Goal: Navigation & Orientation: Find specific page/section

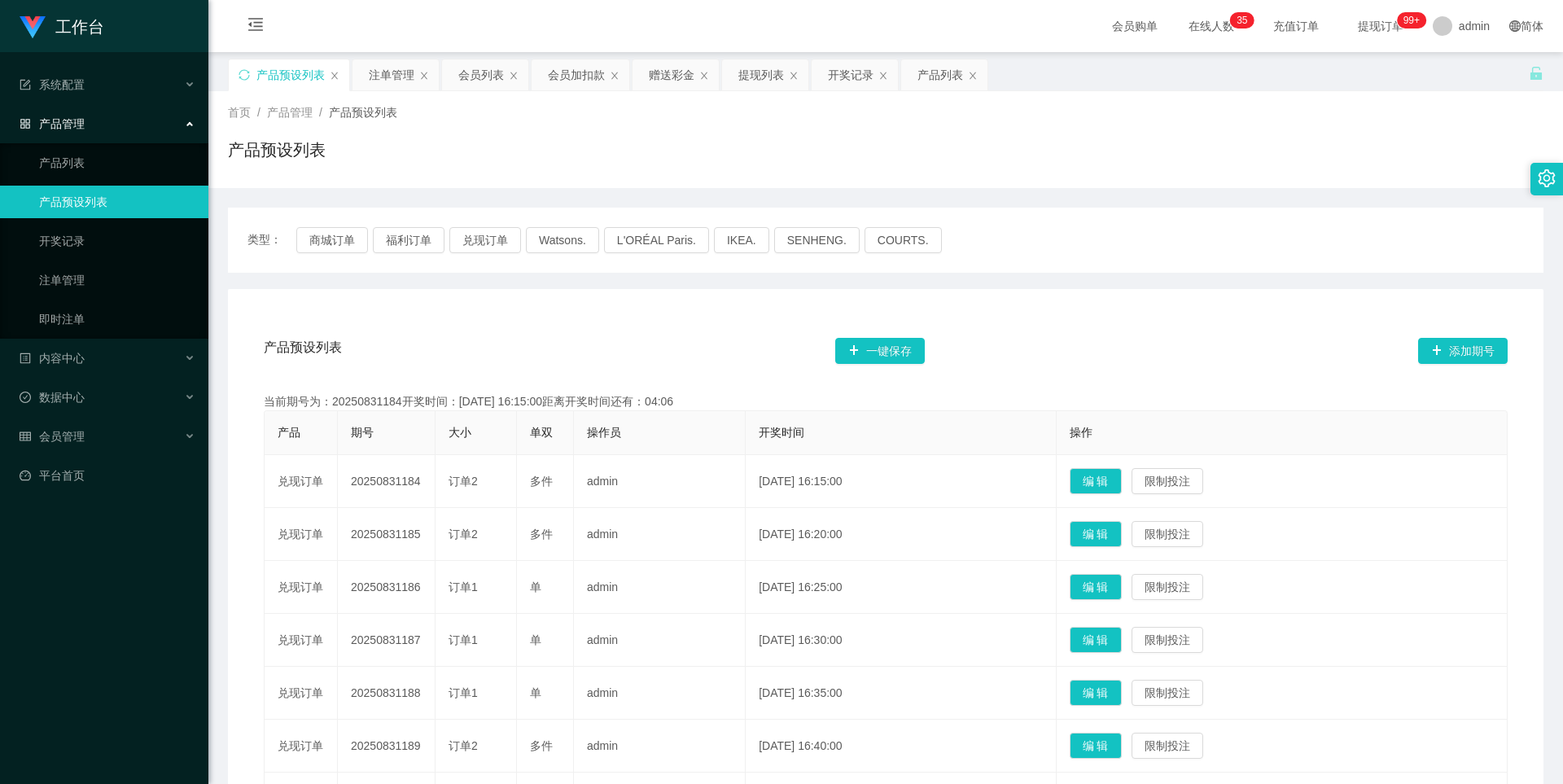
scroll to position [81, 0]
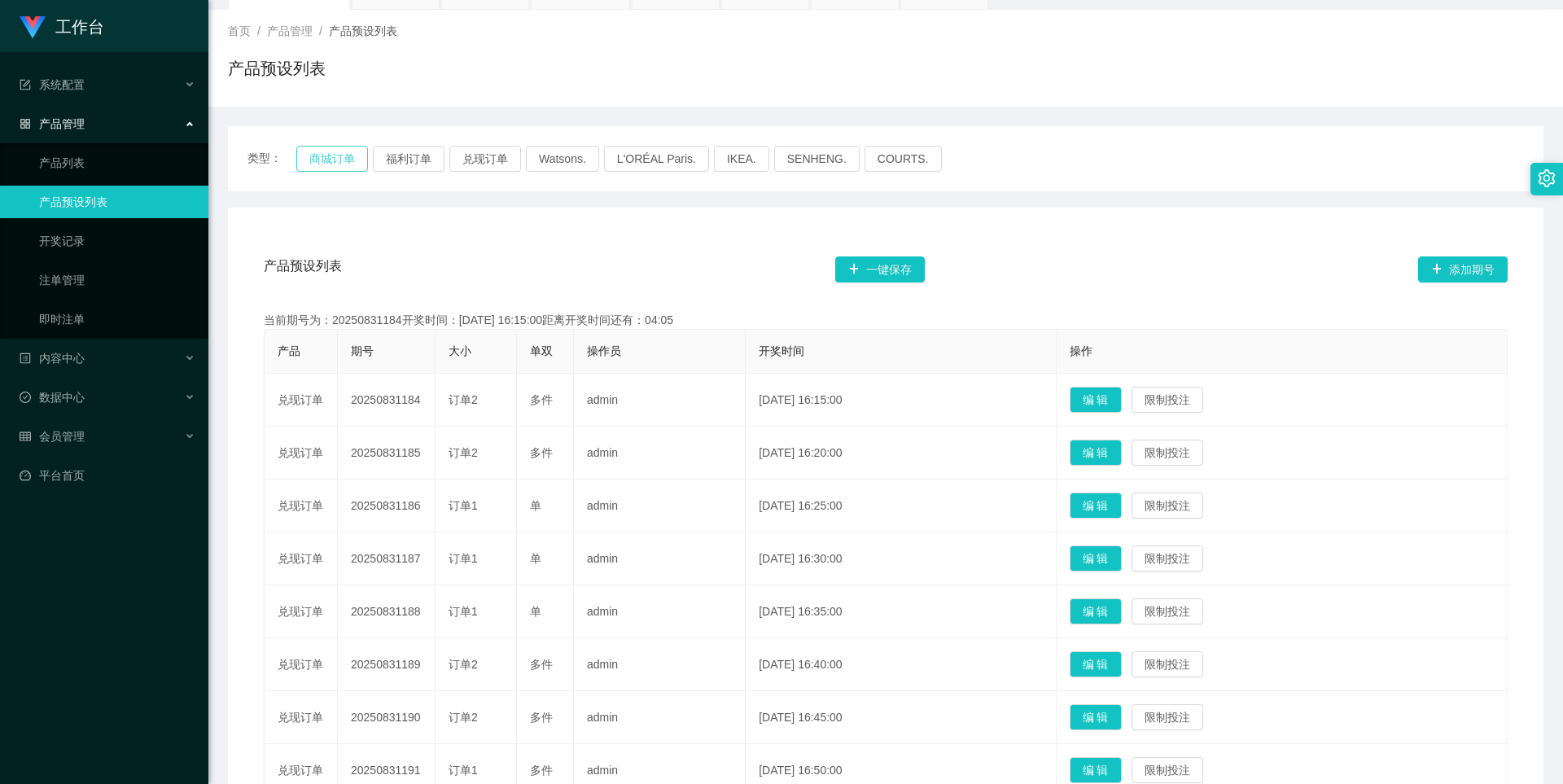
click at [349, 149] on button "商城订单" at bounding box center [332, 158] width 72 height 26
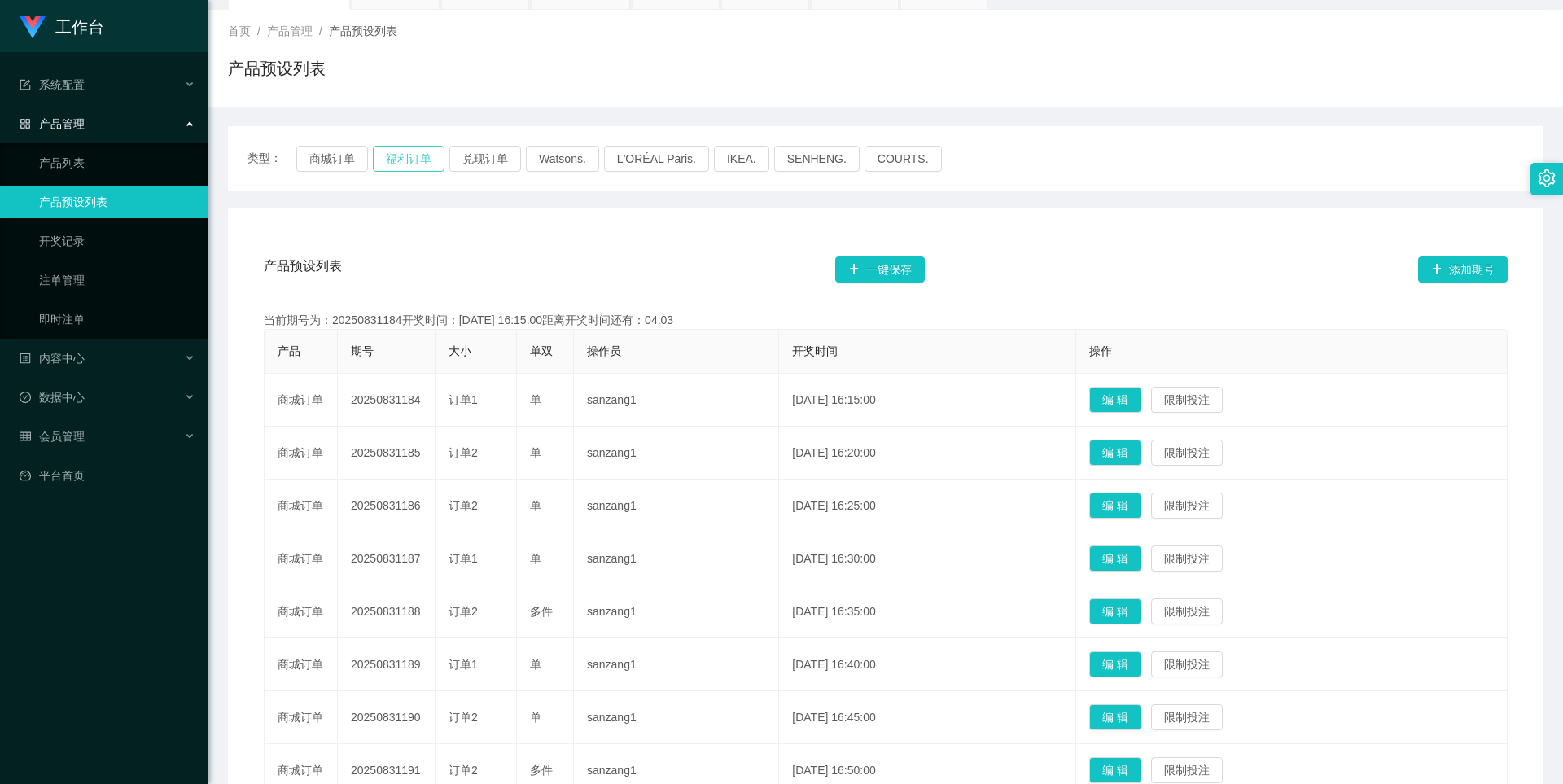
click at [408, 162] on button "福利订单" at bounding box center [408, 158] width 72 height 26
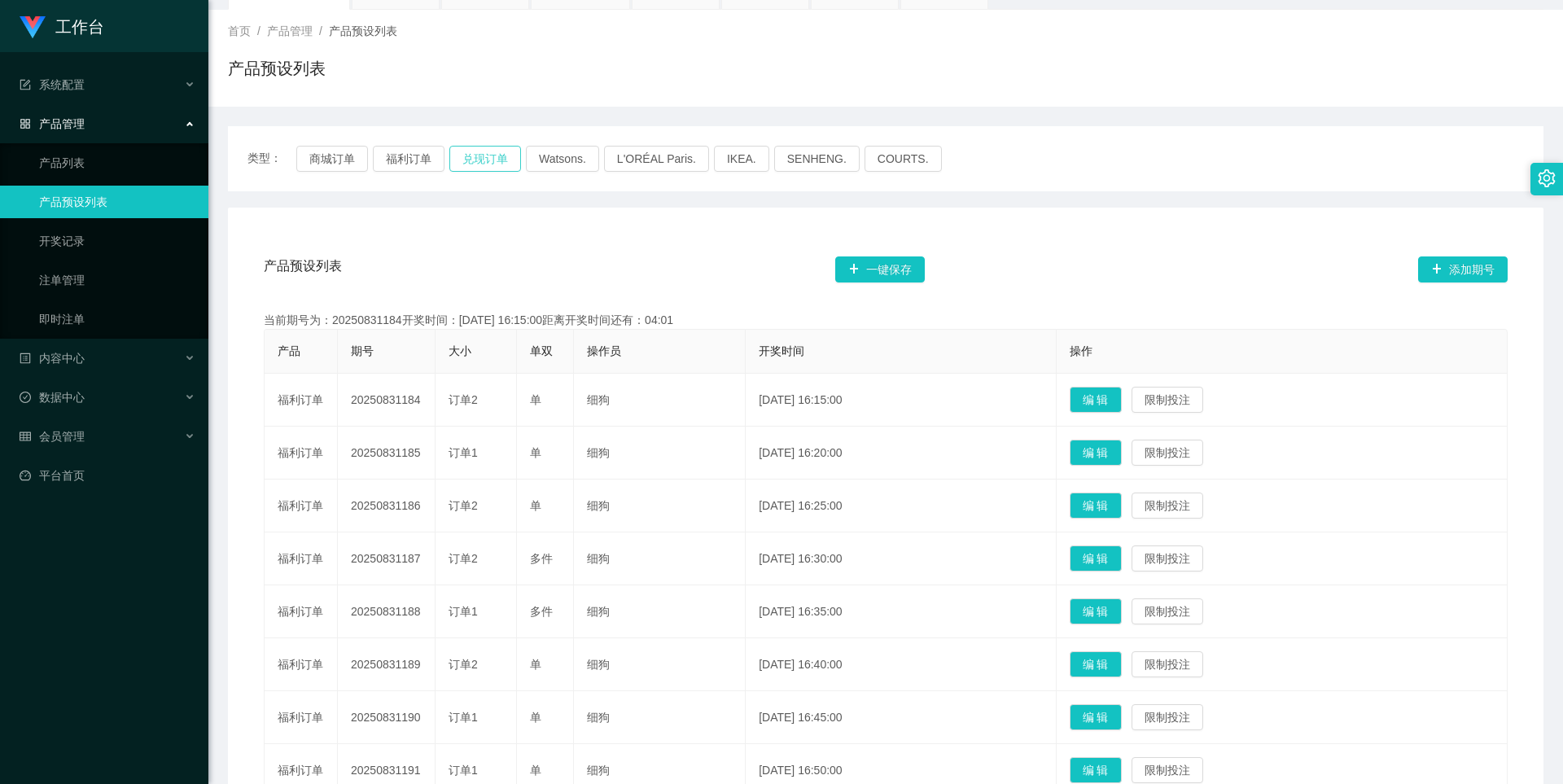
click at [480, 163] on button "兑现订单" at bounding box center [485, 158] width 72 height 26
click at [409, 156] on button "福利订单" at bounding box center [408, 158] width 72 height 26
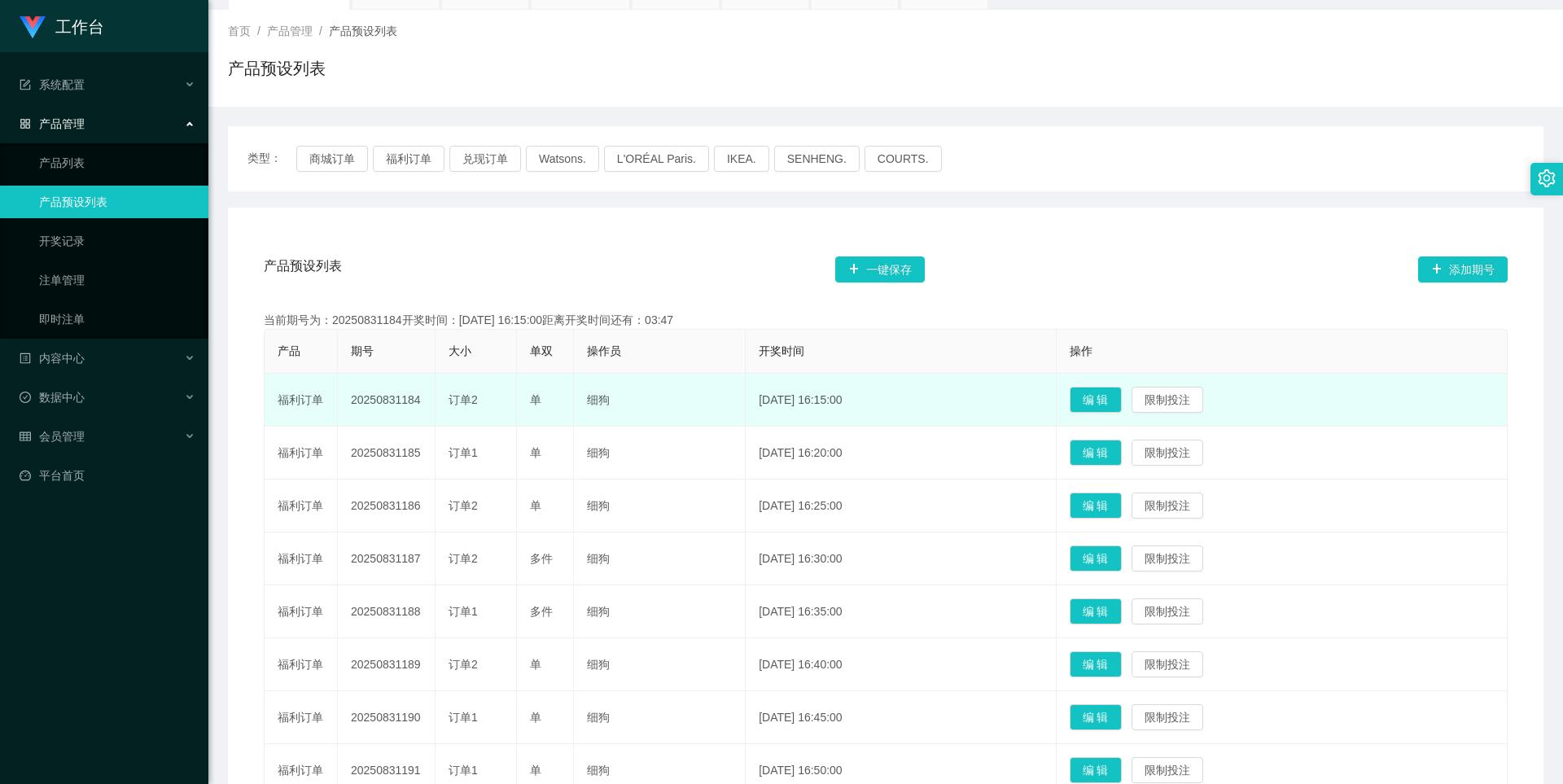
click at [304, 398] on td "福利订单" at bounding box center [301, 400] width 73 height 52
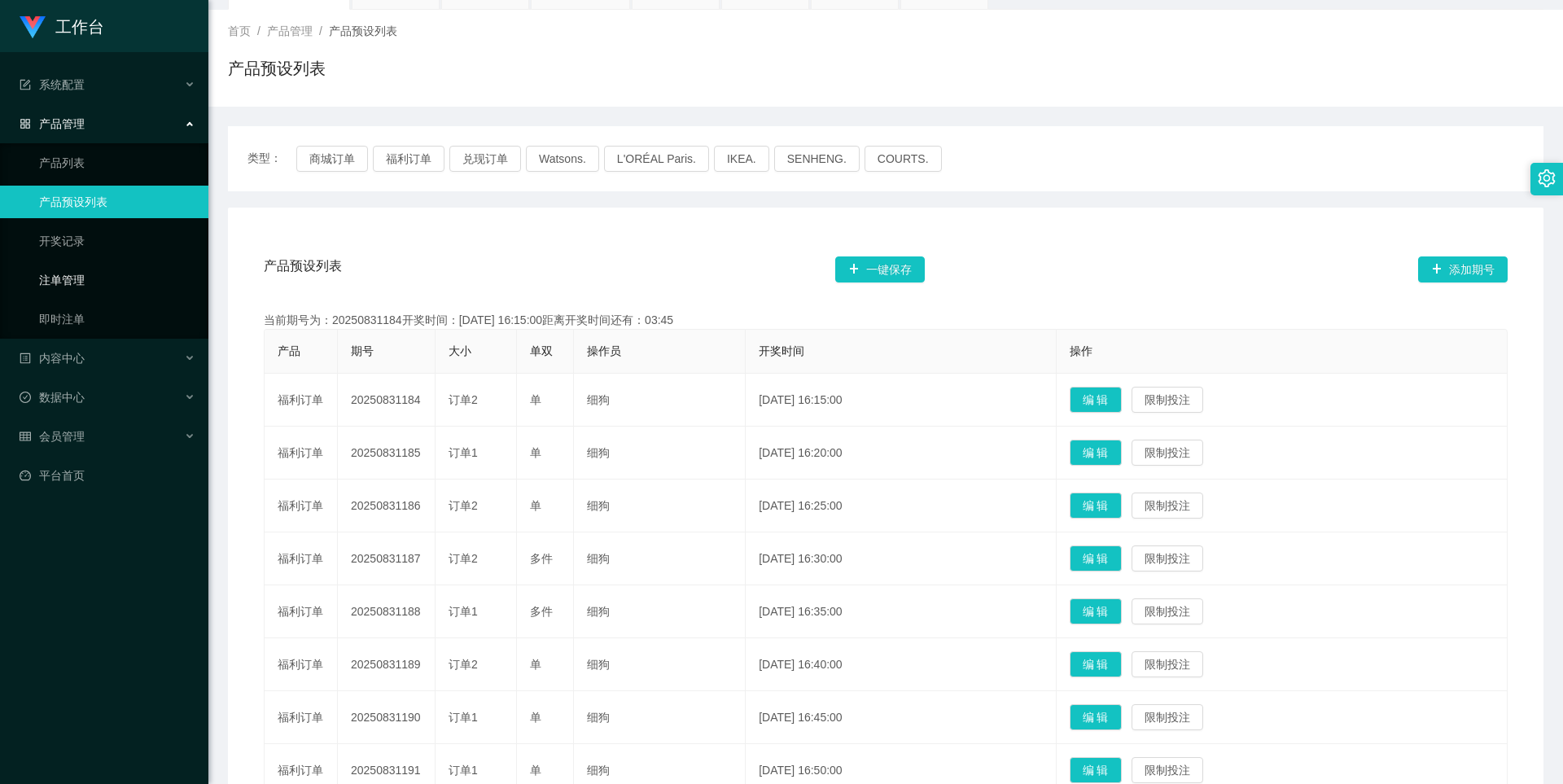
click at [80, 279] on link "注单管理" at bounding box center [117, 279] width 156 height 32
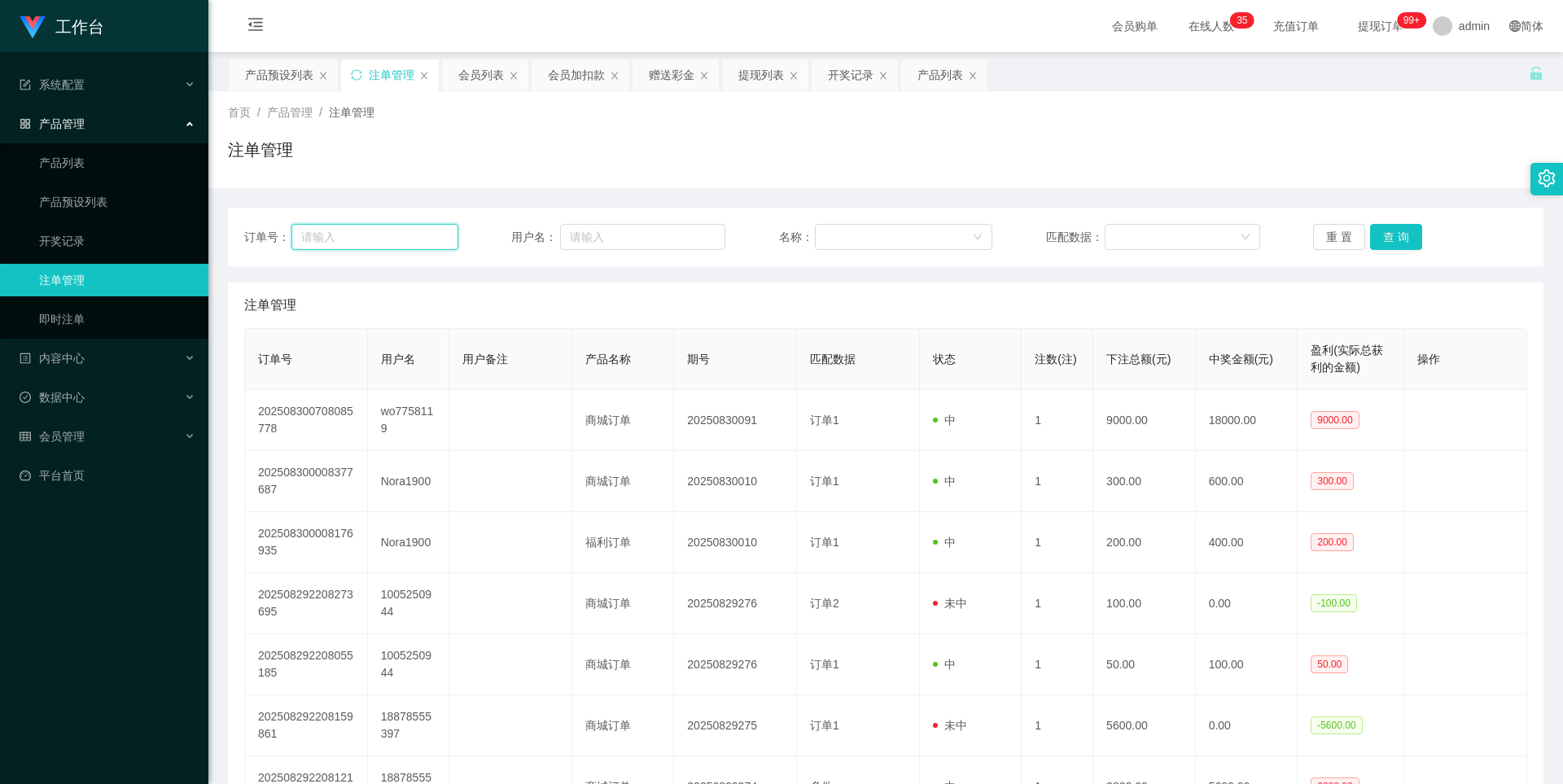
click at [366, 231] on input "text" at bounding box center [374, 237] width 166 height 26
click at [293, 119] on span "产品管理" at bounding box center [290, 113] width 46 height 13
click at [236, 113] on span "首页" at bounding box center [240, 113] width 23 height 13
click at [296, 112] on span "产品管理" at bounding box center [290, 113] width 46 height 13
click at [352, 111] on span "注单管理" at bounding box center [352, 113] width 46 height 13
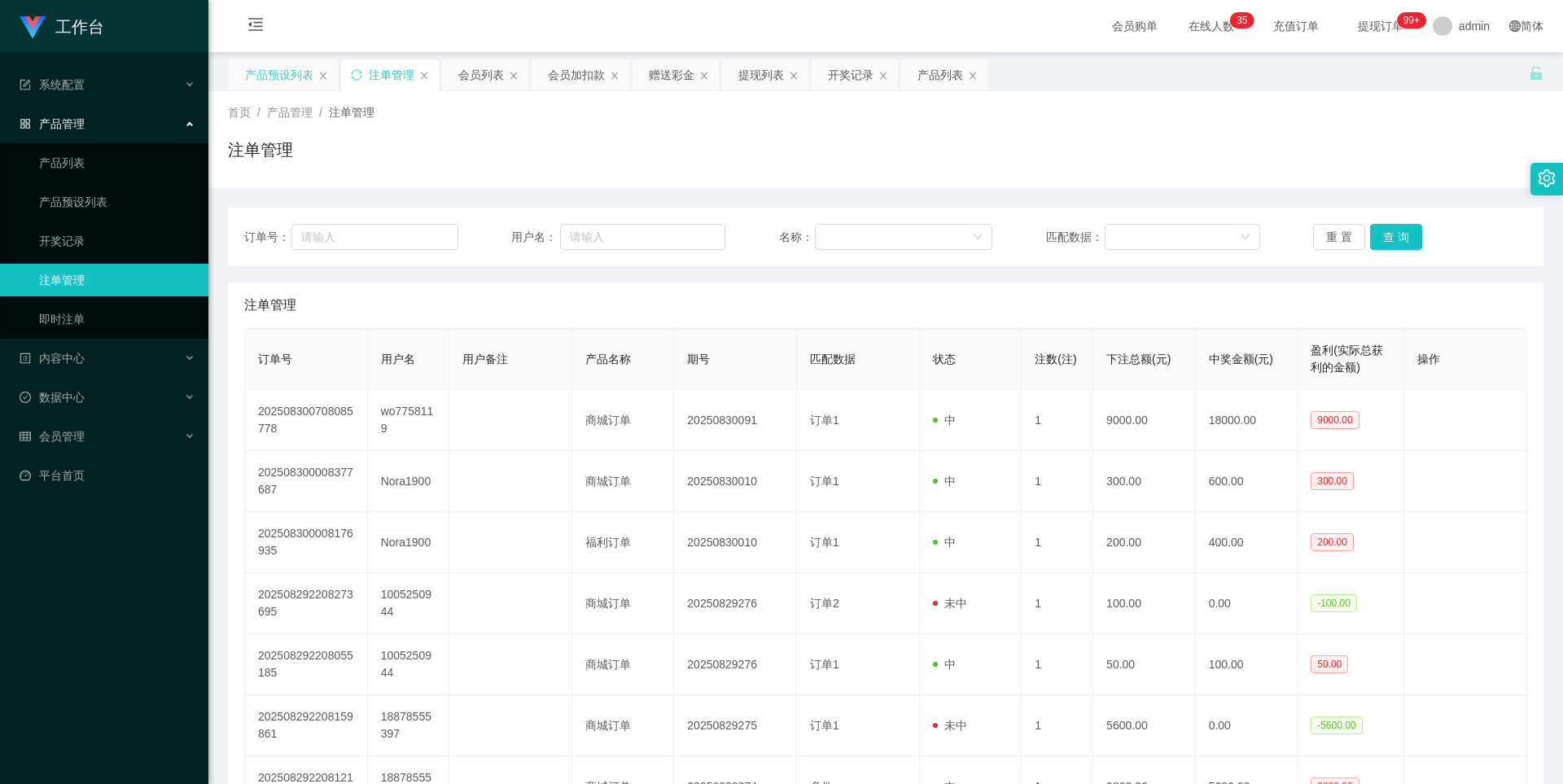
click at [275, 71] on div "产品预设列表" at bounding box center [280, 74] width 69 height 31
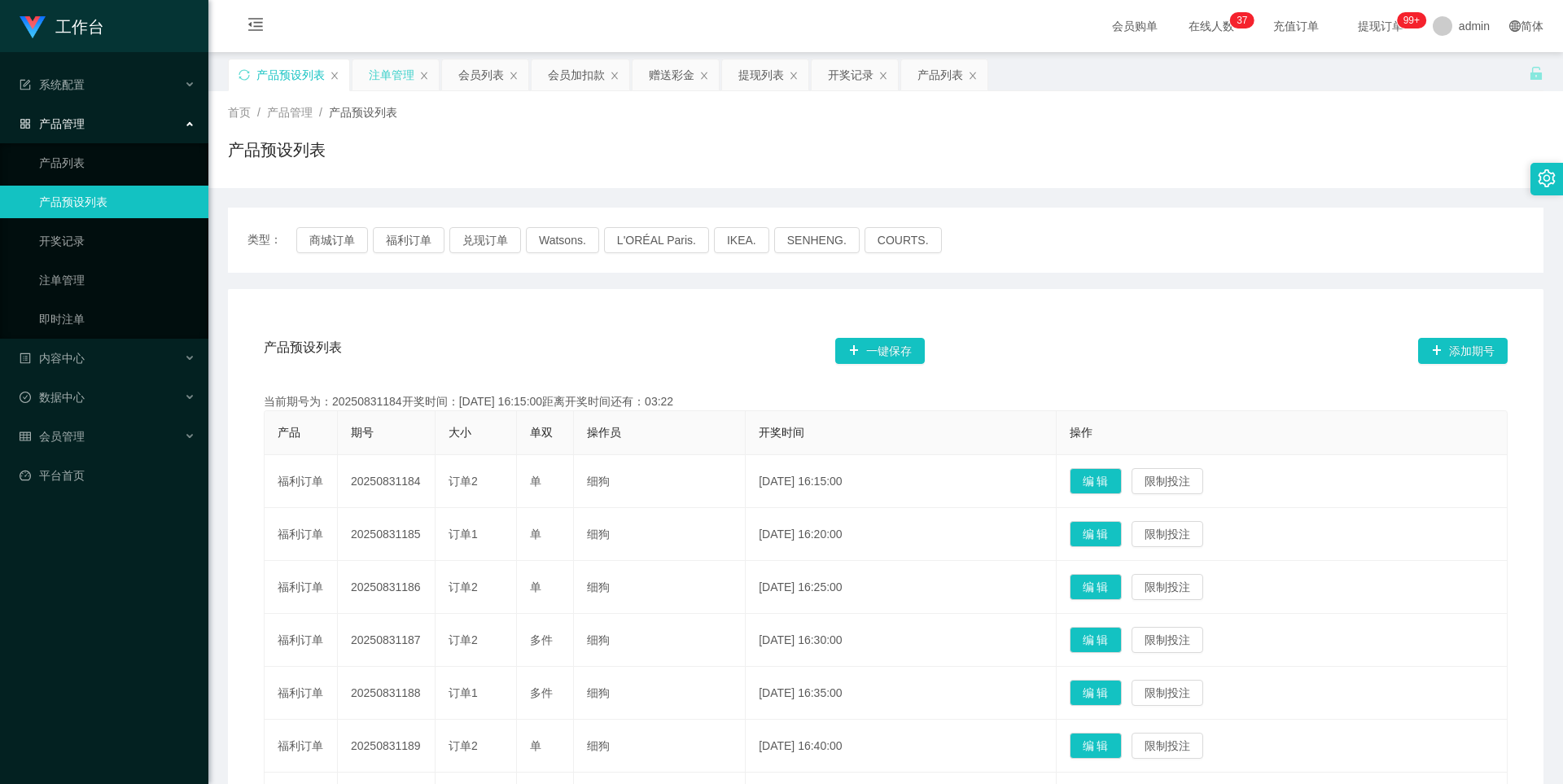
click at [390, 84] on div "注单管理" at bounding box center [391, 74] width 46 height 31
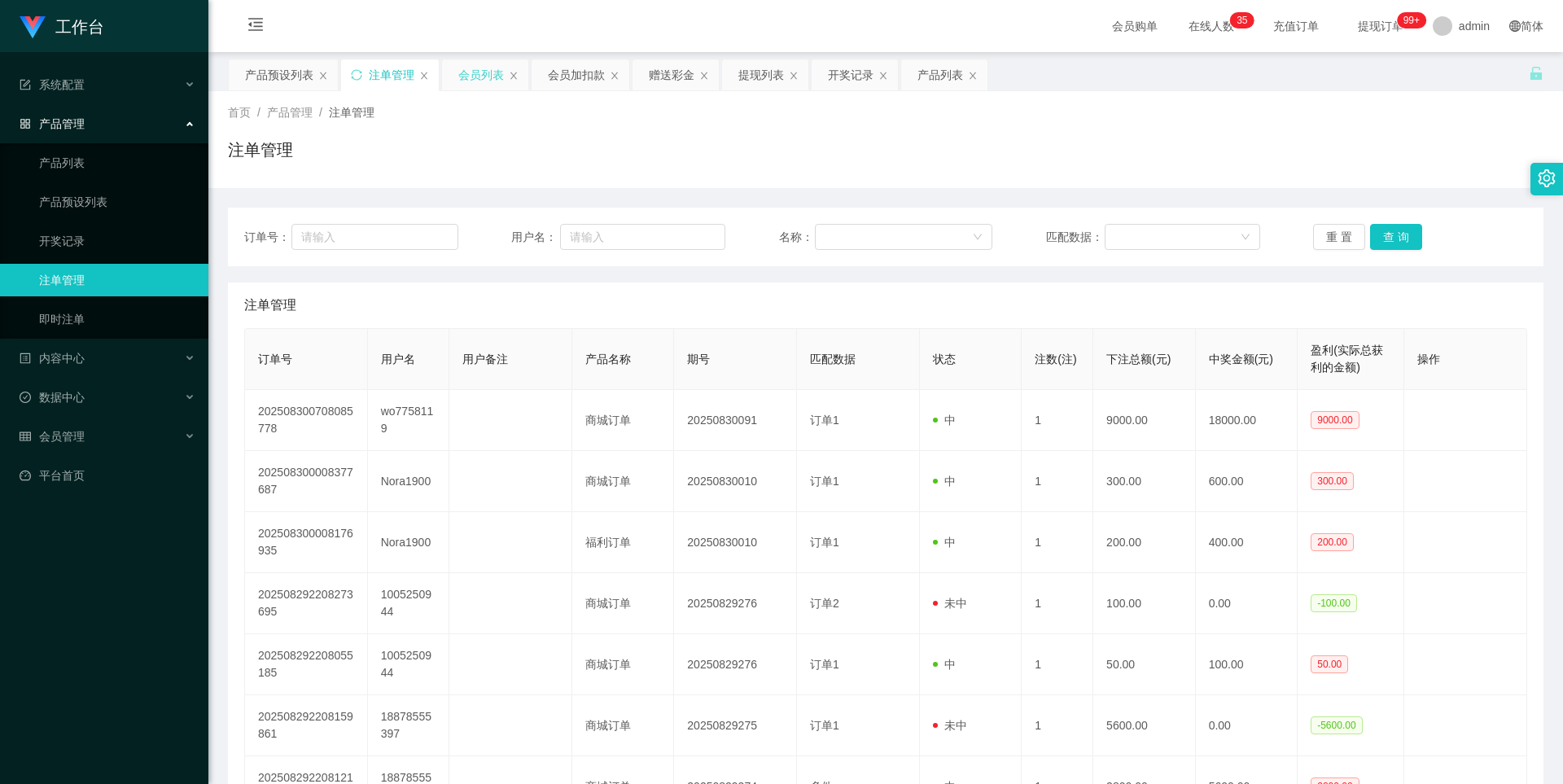
click at [469, 75] on div "会员列表" at bounding box center [481, 74] width 46 height 31
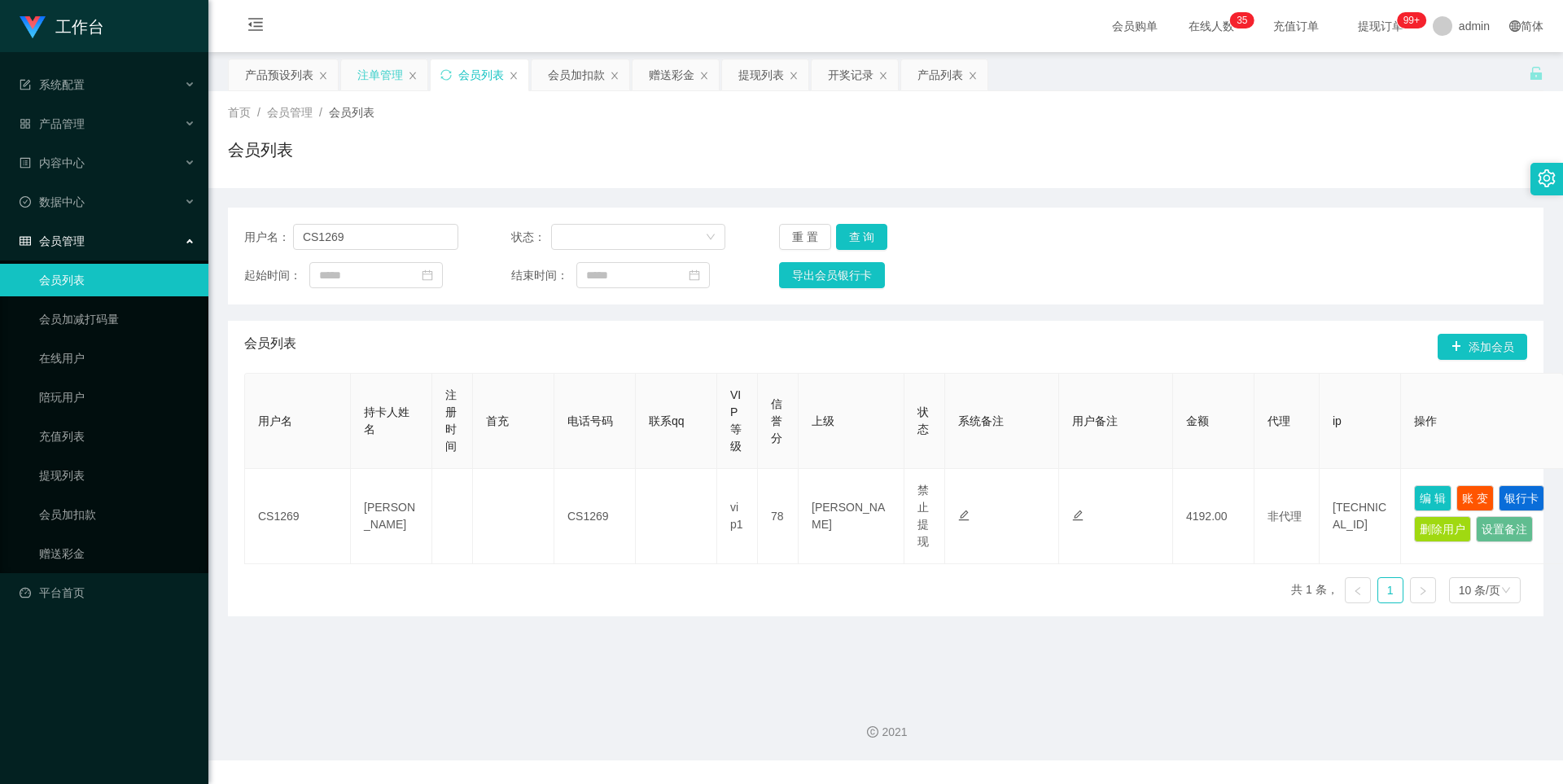
click at [391, 89] on div "注单管理" at bounding box center [381, 74] width 46 height 31
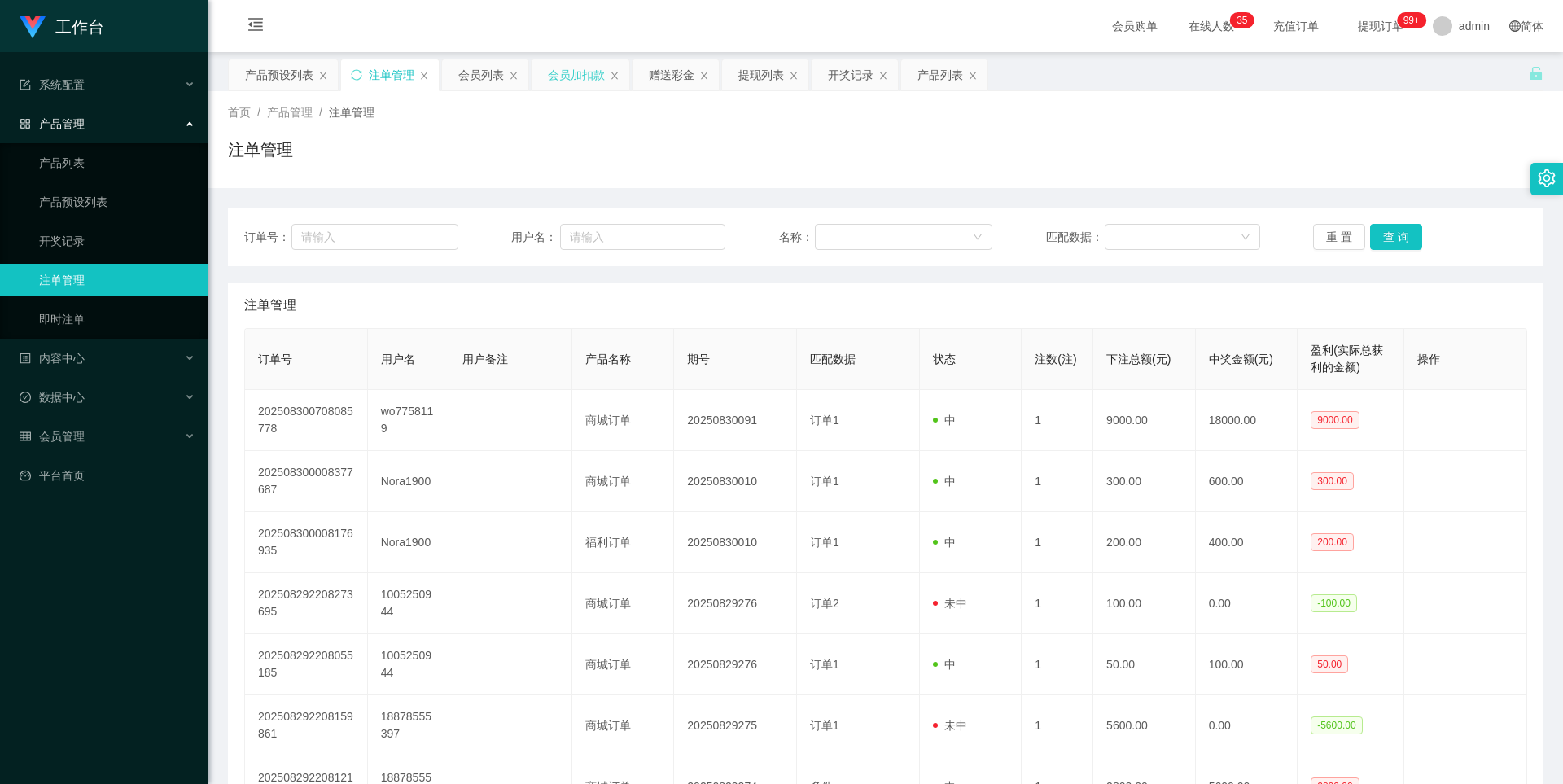
click at [572, 90] on div "会员加扣款" at bounding box center [576, 74] width 57 height 31
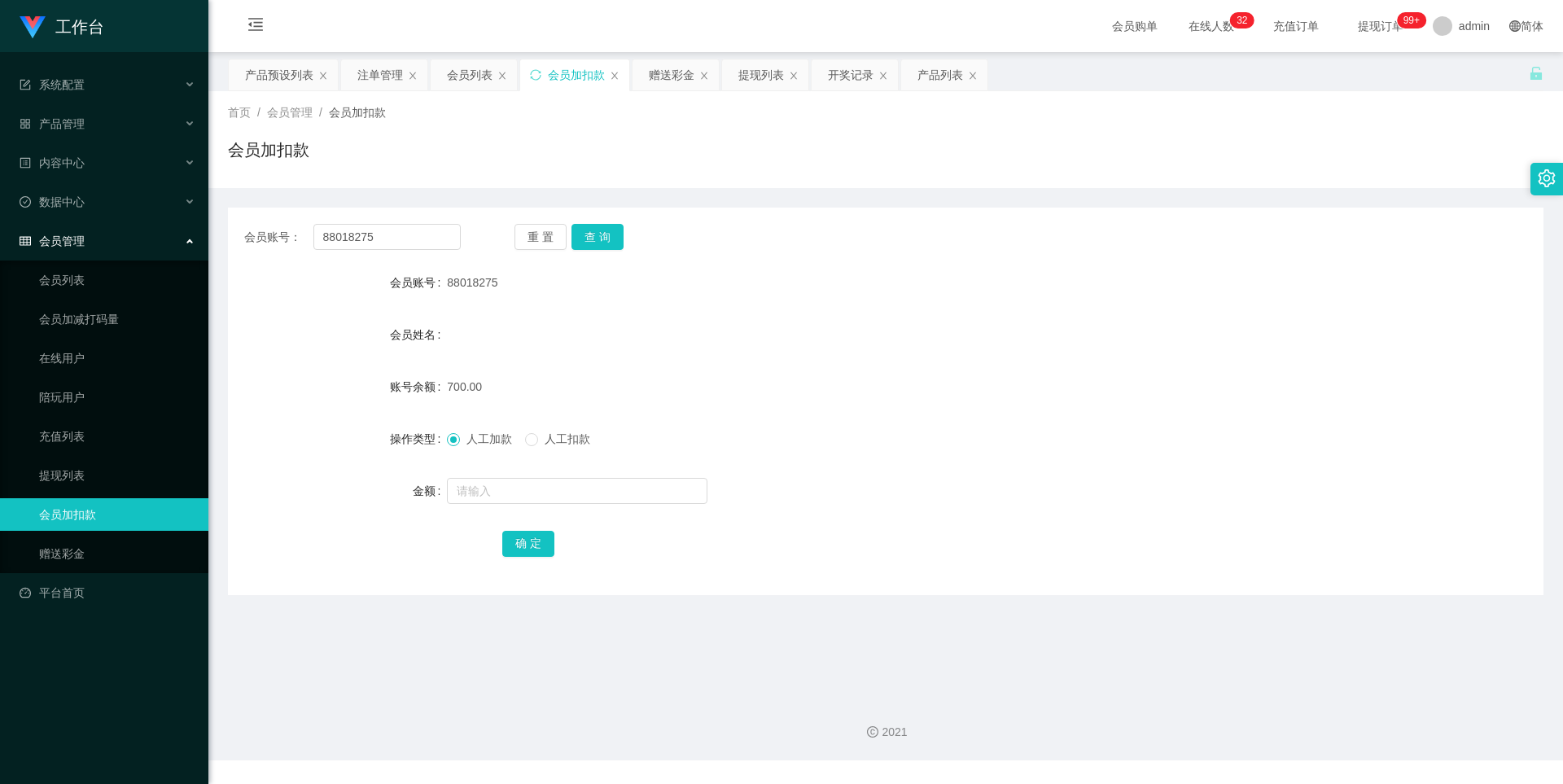
click at [367, 115] on span "会员加扣款" at bounding box center [358, 113] width 57 height 13
click at [286, 119] on span "会员管理" at bounding box center [290, 113] width 46 height 13
click at [248, 118] on span "首页" at bounding box center [240, 113] width 23 height 13
click at [285, 74] on div "产品预设列表" at bounding box center [280, 74] width 69 height 31
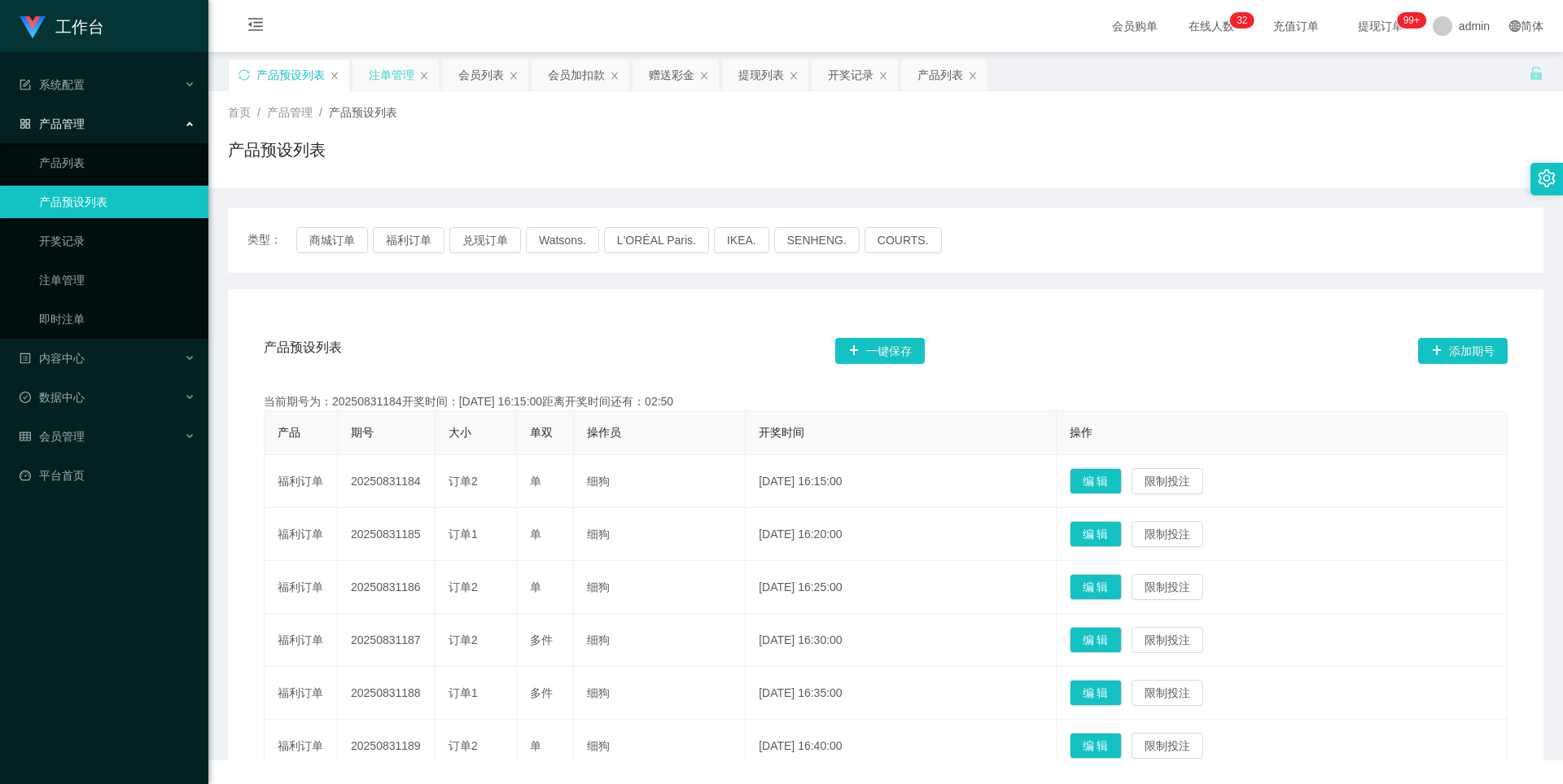
click at [380, 74] on div "注单管理" at bounding box center [391, 74] width 46 height 31
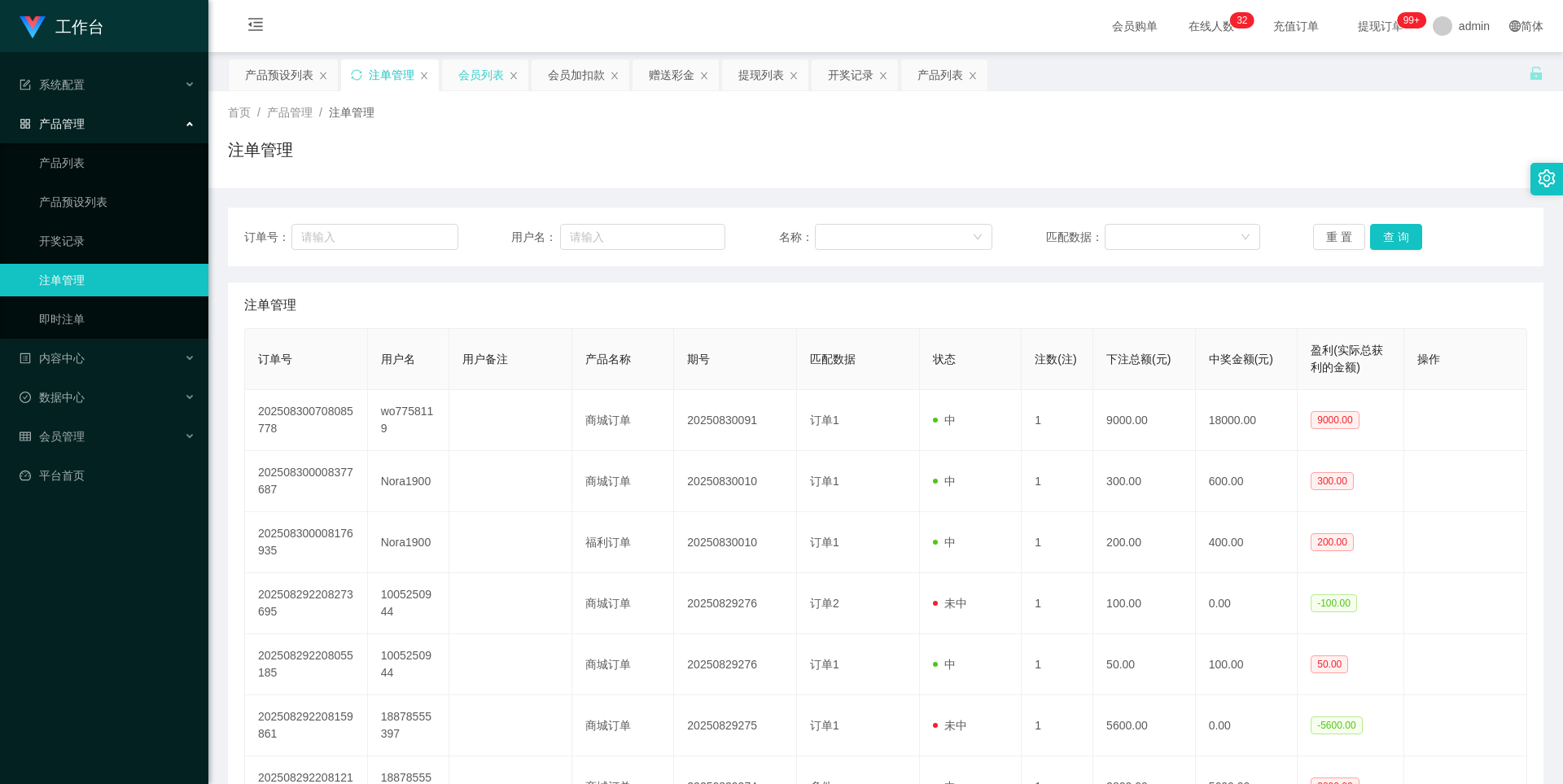
click at [457, 77] on div "会员列表" at bounding box center [485, 74] width 86 height 31
click at [554, 78] on div "会员加扣款" at bounding box center [576, 74] width 57 height 31
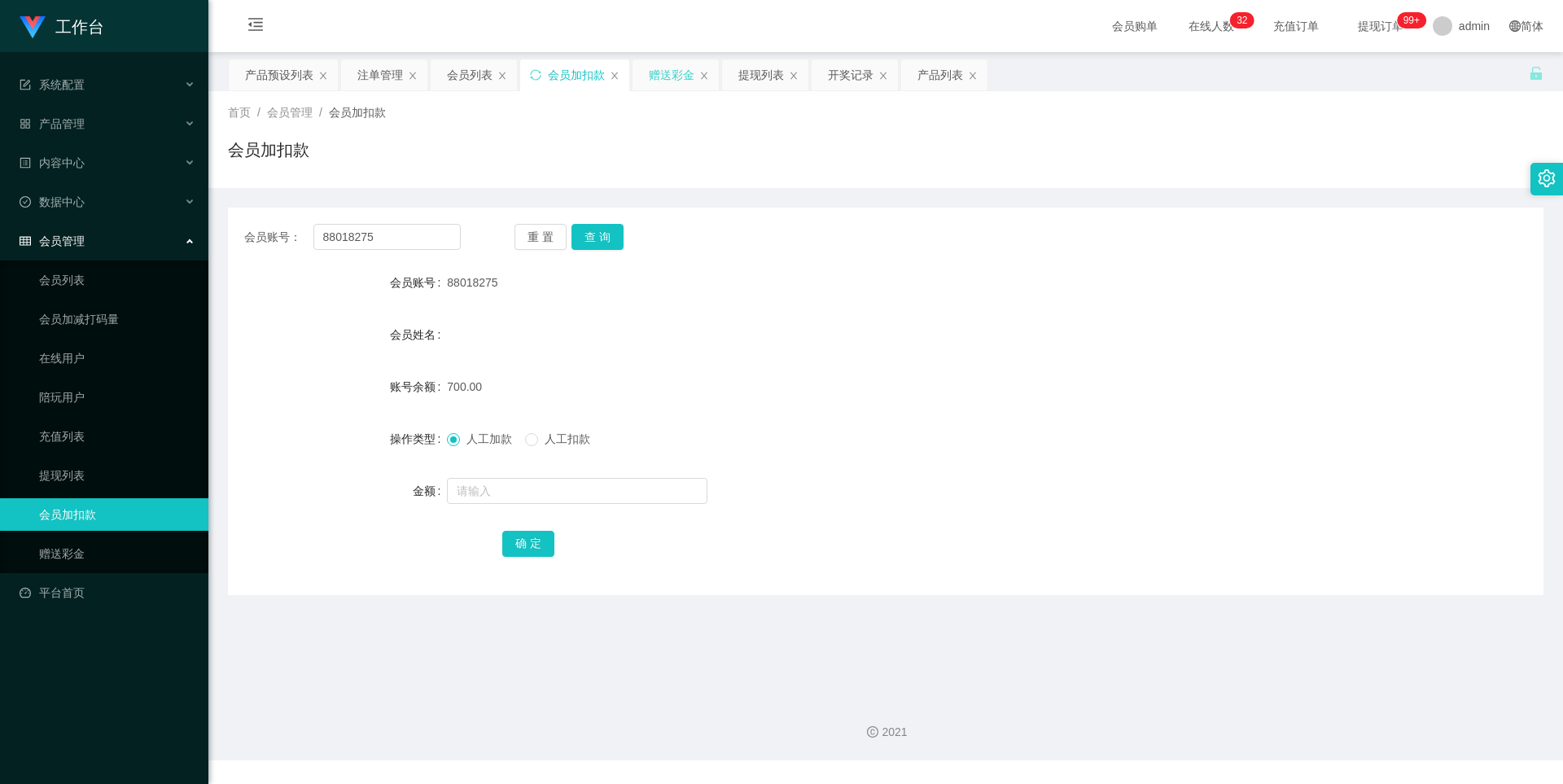
click at [655, 82] on div "赠送彩金" at bounding box center [672, 74] width 46 height 31
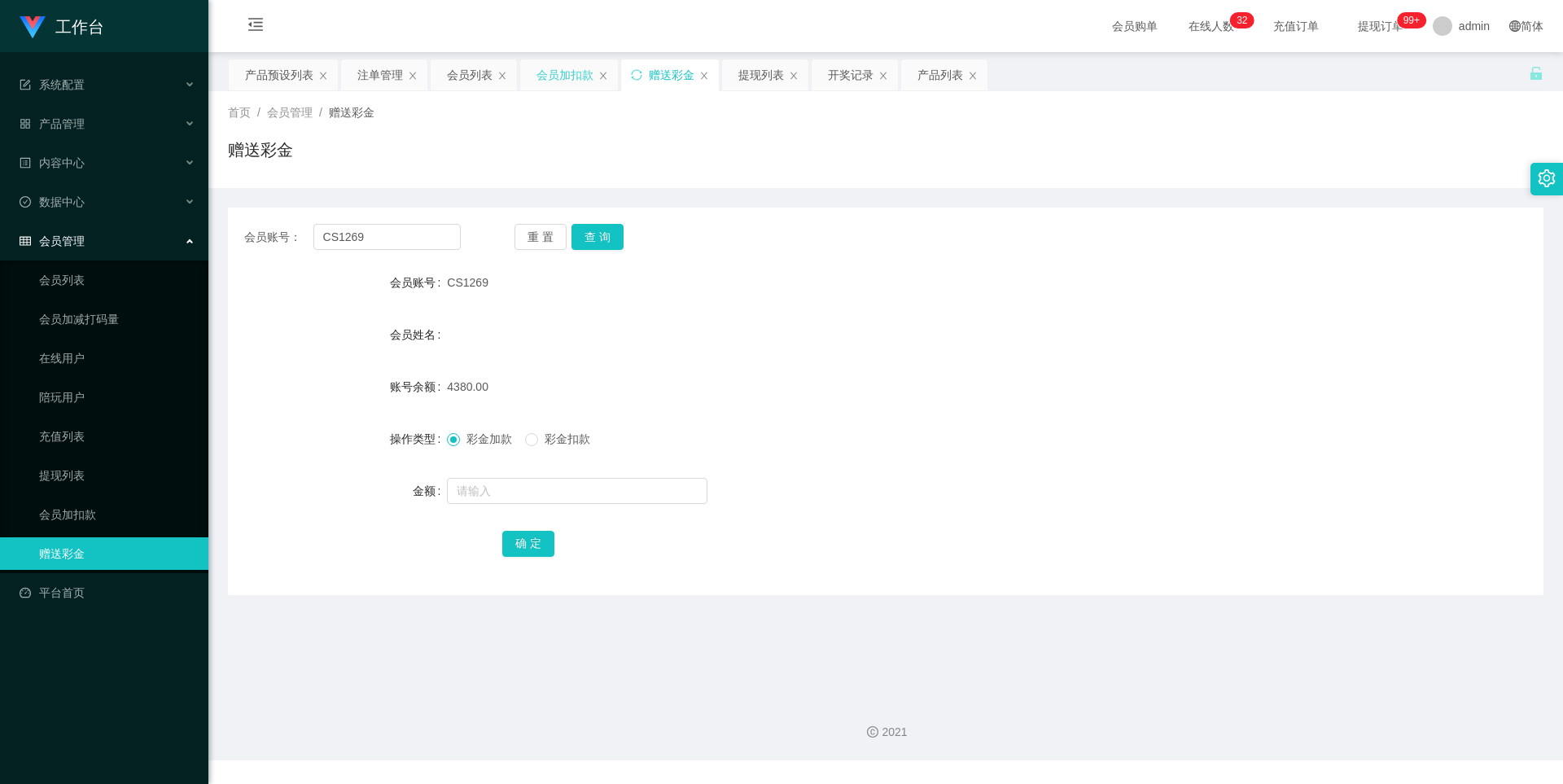
click at [571, 87] on div "会员加扣款" at bounding box center [565, 74] width 57 height 31
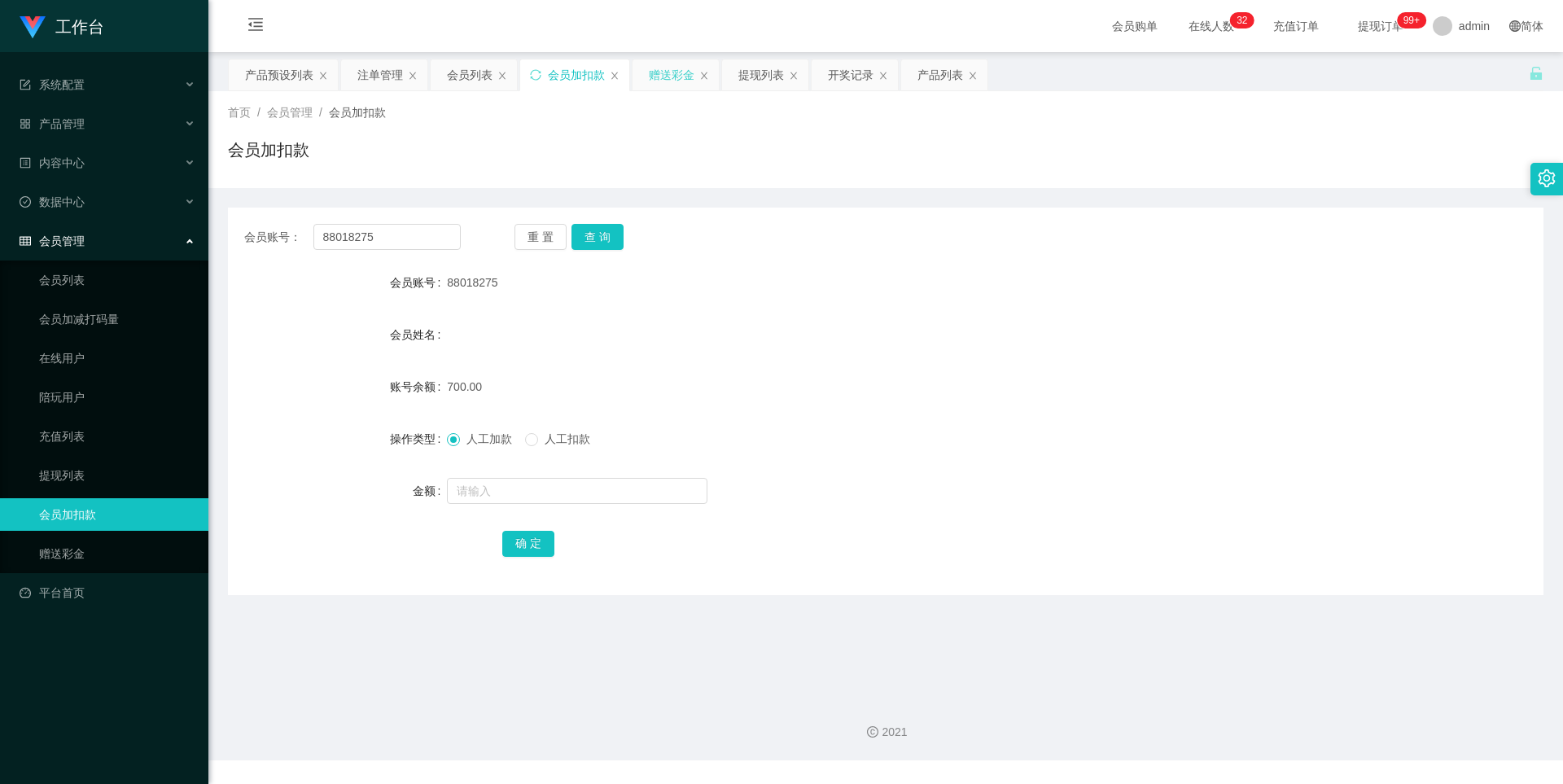
click at [656, 86] on div "赠送彩金" at bounding box center [672, 74] width 46 height 31
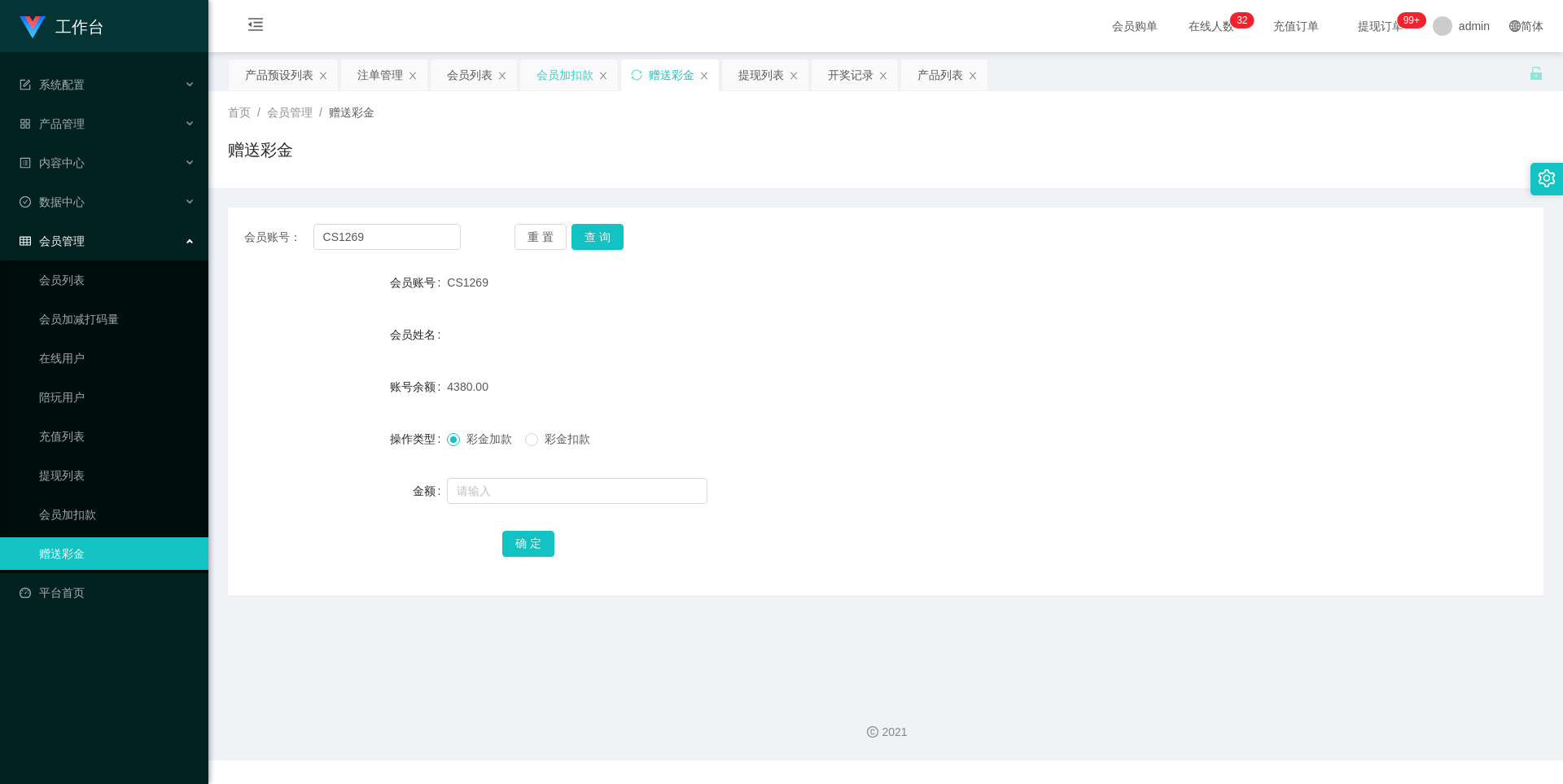
click at [546, 84] on div "会员加扣款" at bounding box center [565, 74] width 57 height 31
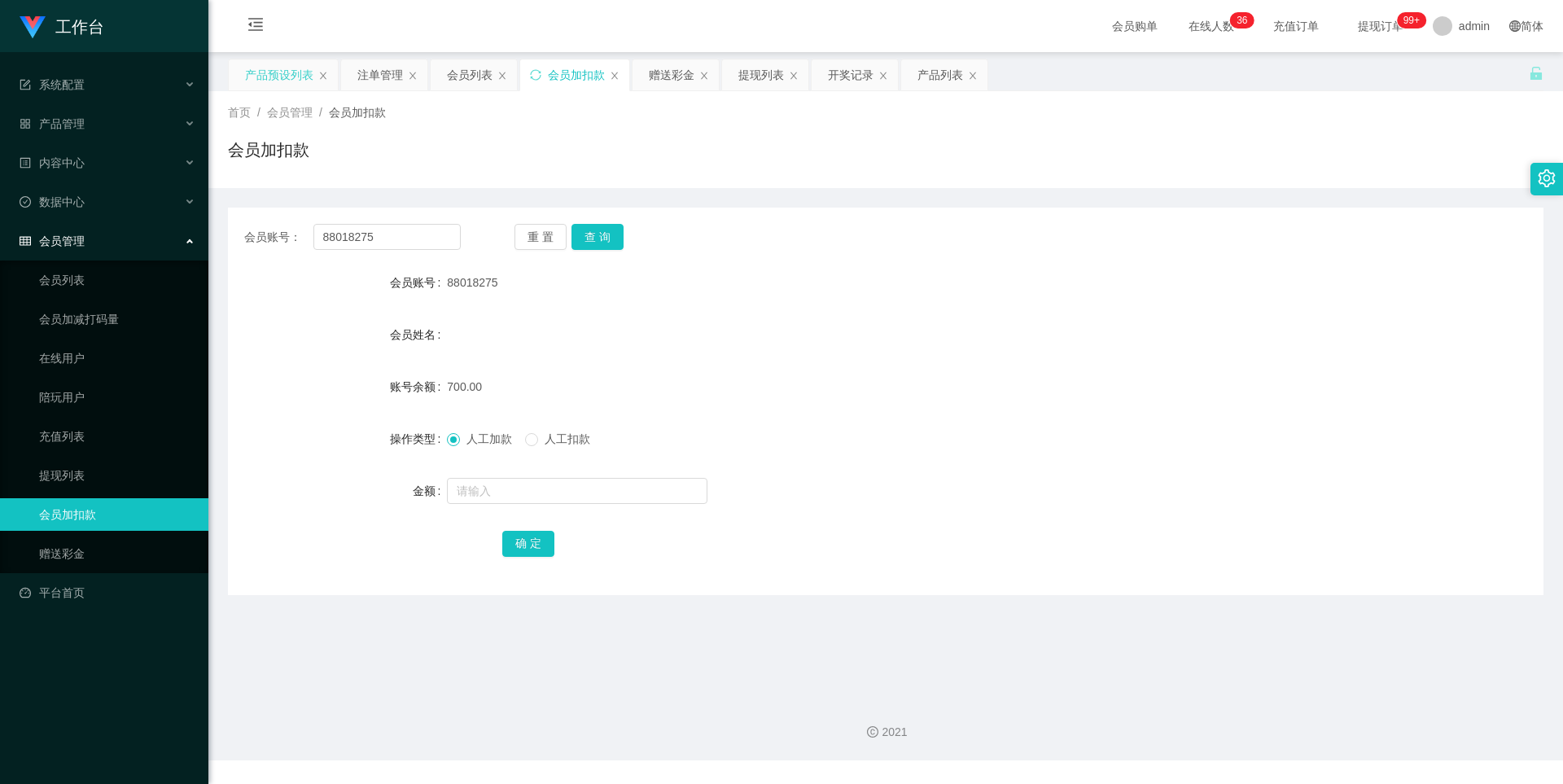
click at [265, 80] on div "产品预设列表" at bounding box center [280, 74] width 69 height 31
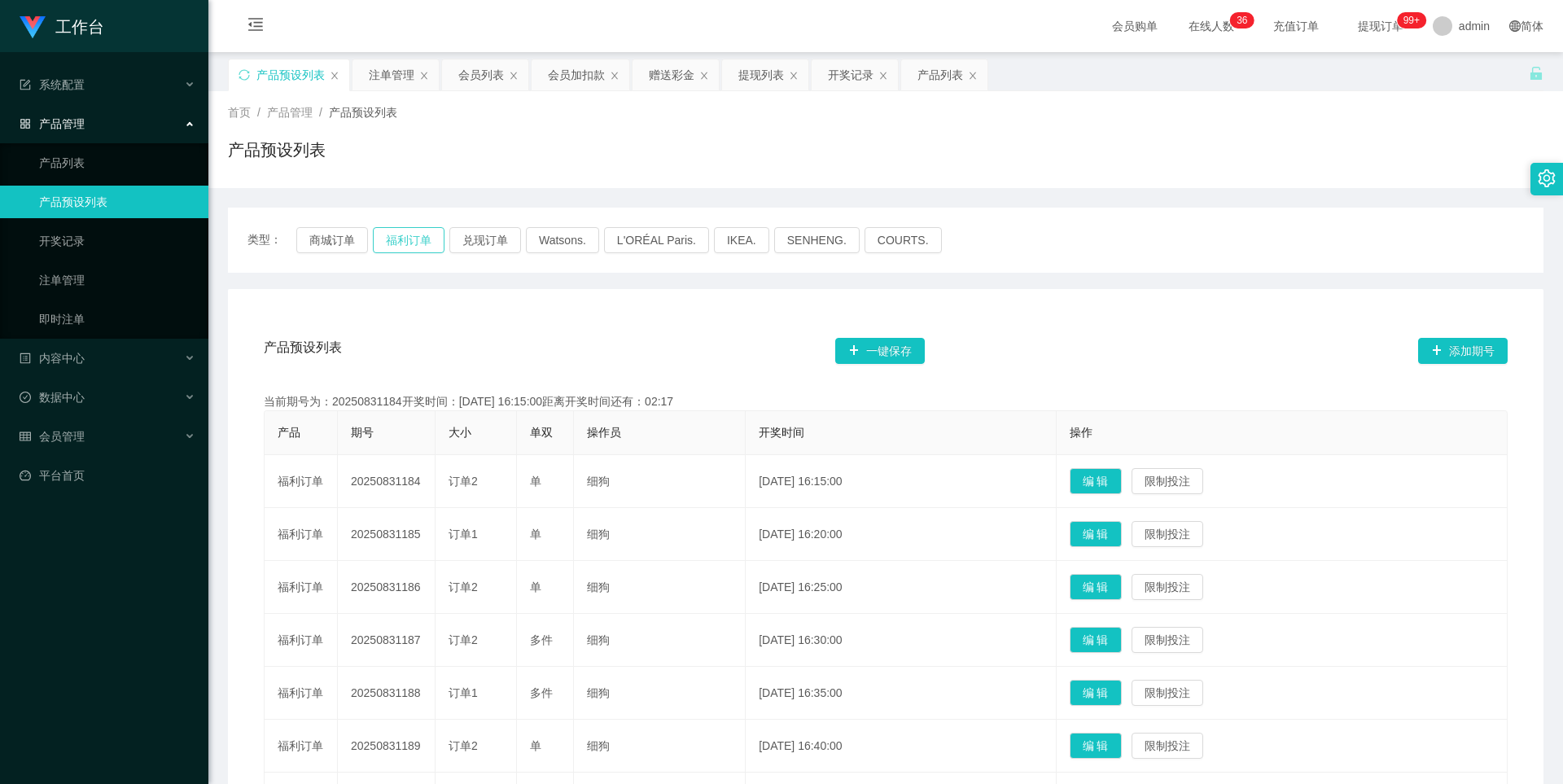
click at [386, 231] on button "福利订单" at bounding box center [408, 239] width 72 height 26
